Goal: Find specific page/section: Find specific page/section

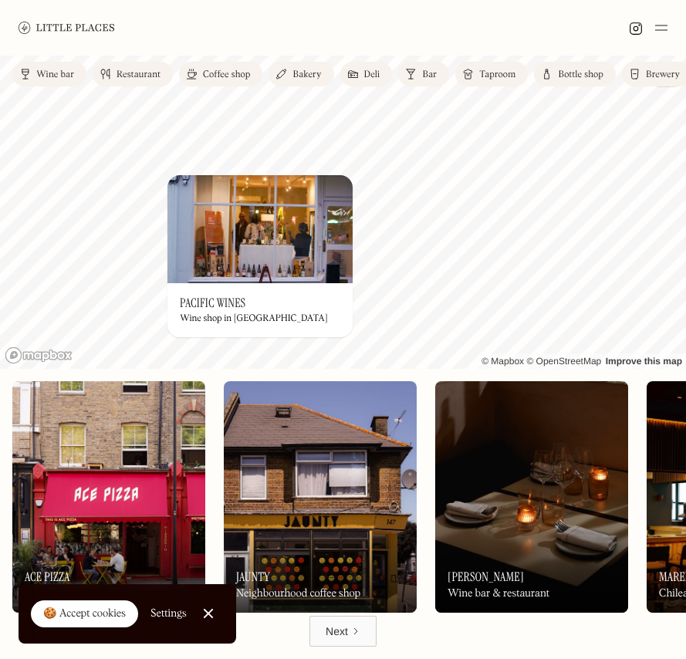
click at [255, 225] on img at bounding box center [259, 229] width 185 height 108
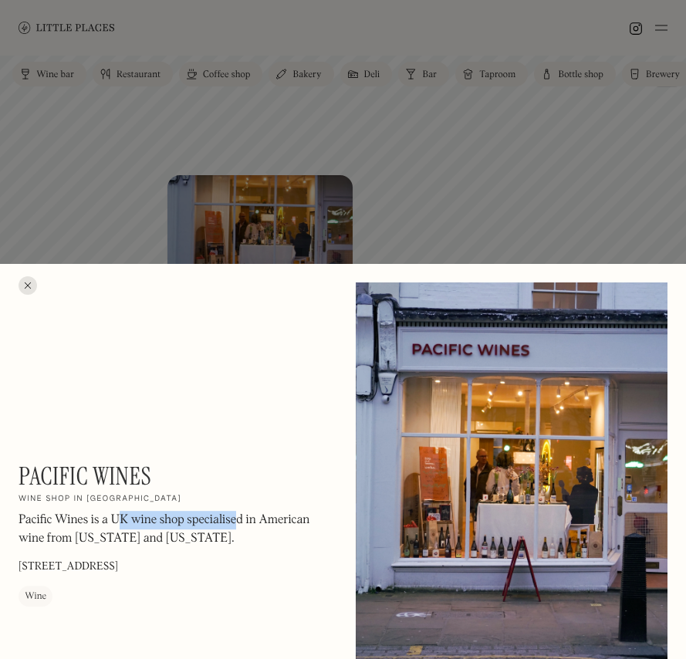
drag, startPoint x: 119, startPoint y: 528, endPoint x: 236, endPoint y: 528, distance: 117.3
click at [236, 528] on p "Pacific Wines is a UK wine shop specialised in American wine from California an…" at bounding box center [175, 529] width 312 height 37
click at [353, 176] on div at bounding box center [343, 329] width 686 height 659
